Goal: Navigation & Orientation: Go to known website

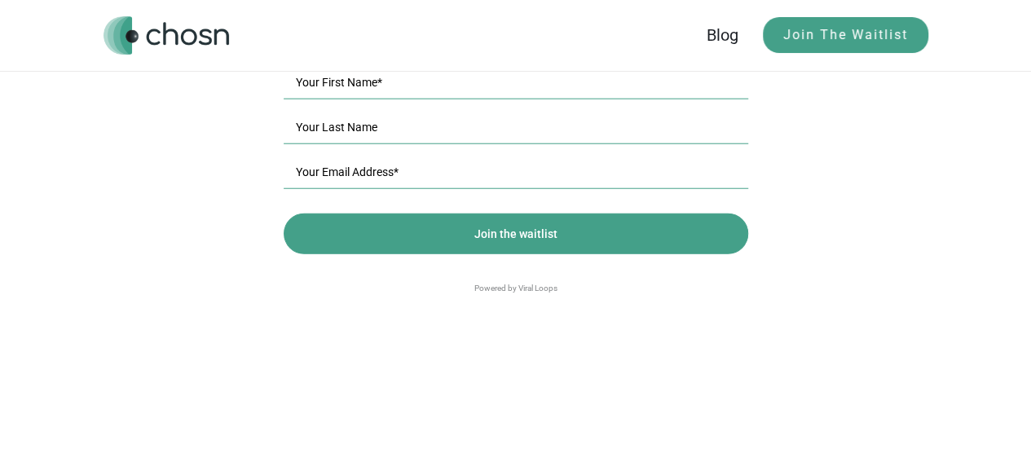
scroll to position [2180, 0]
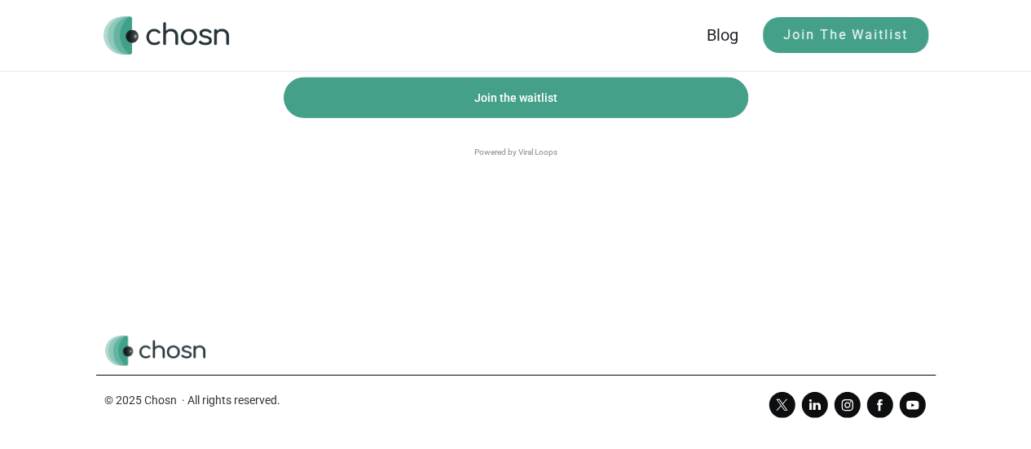
click at [920, 407] on img at bounding box center [910, 405] width 33 height 26
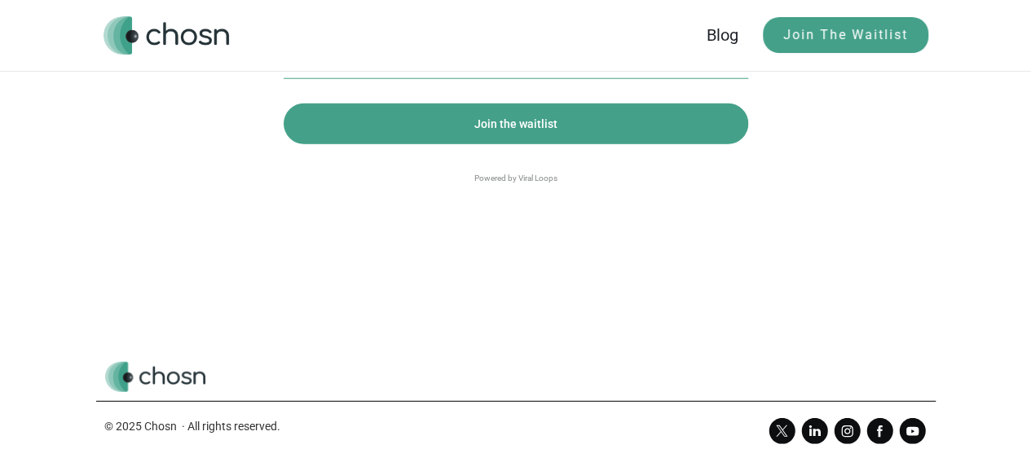
scroll to position [2180, 0]
